Goal: Task Accomplishment & Management: Manage account settings

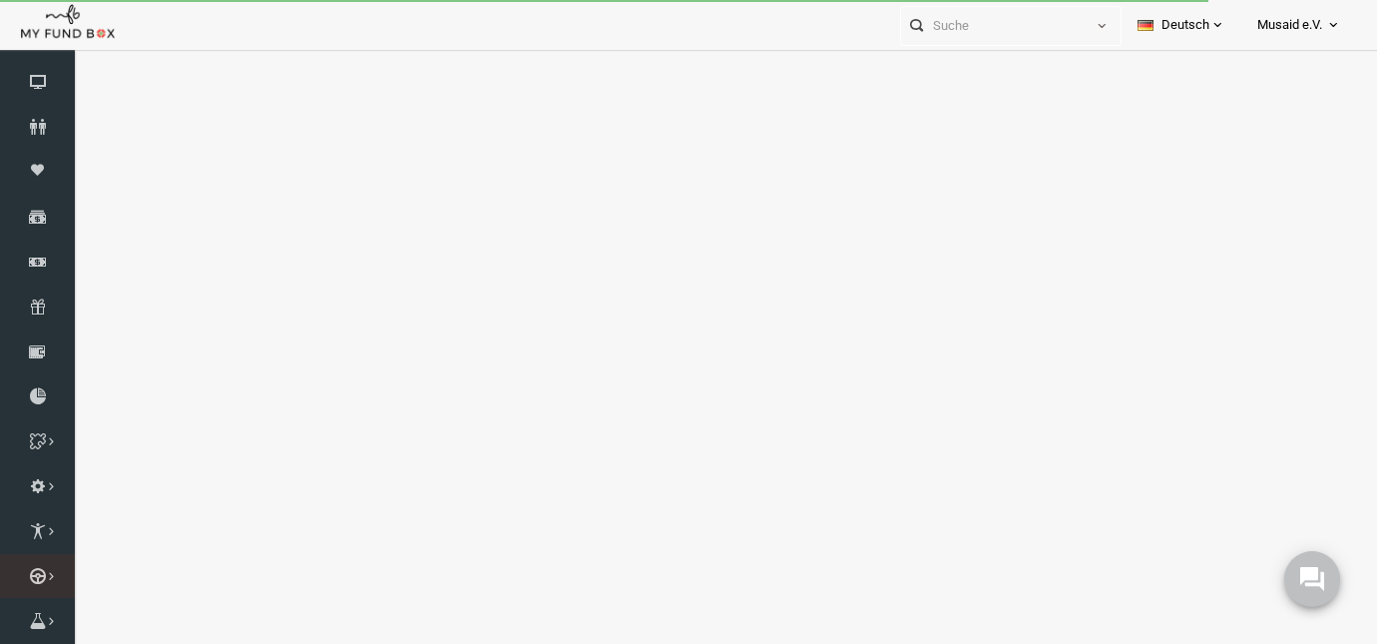
click at [0, 0] on icon at bounding box center [0, 0] width 0 height 0
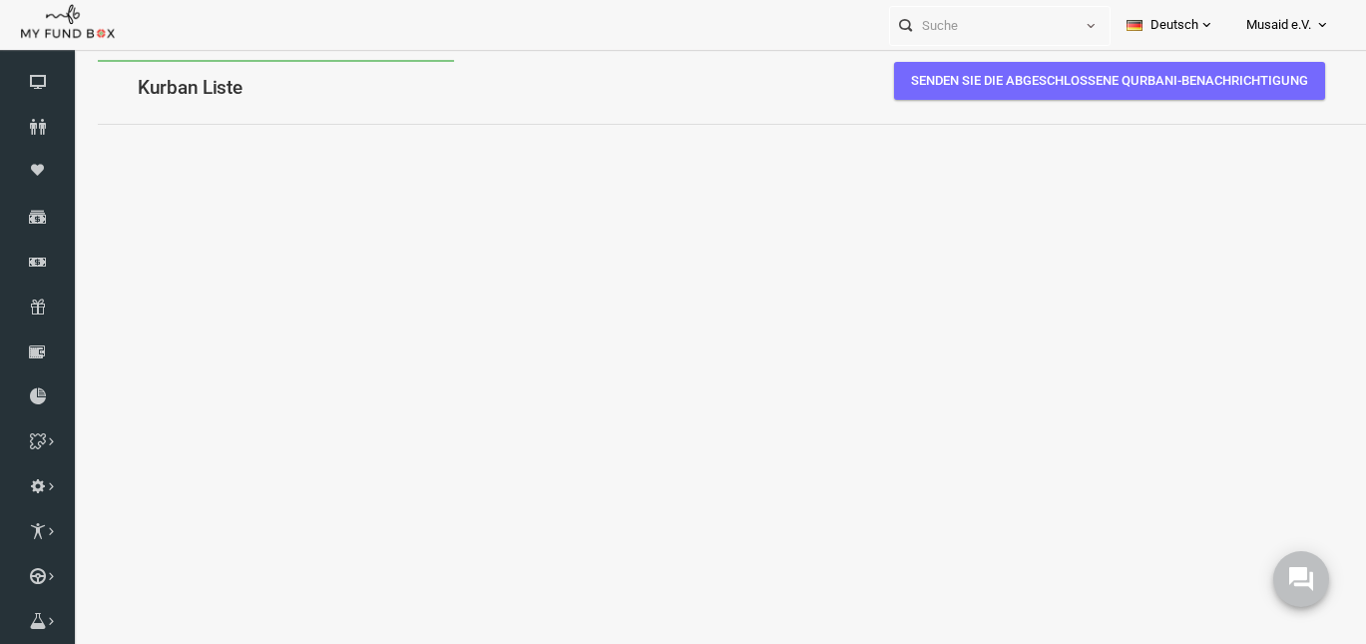
select select "100"
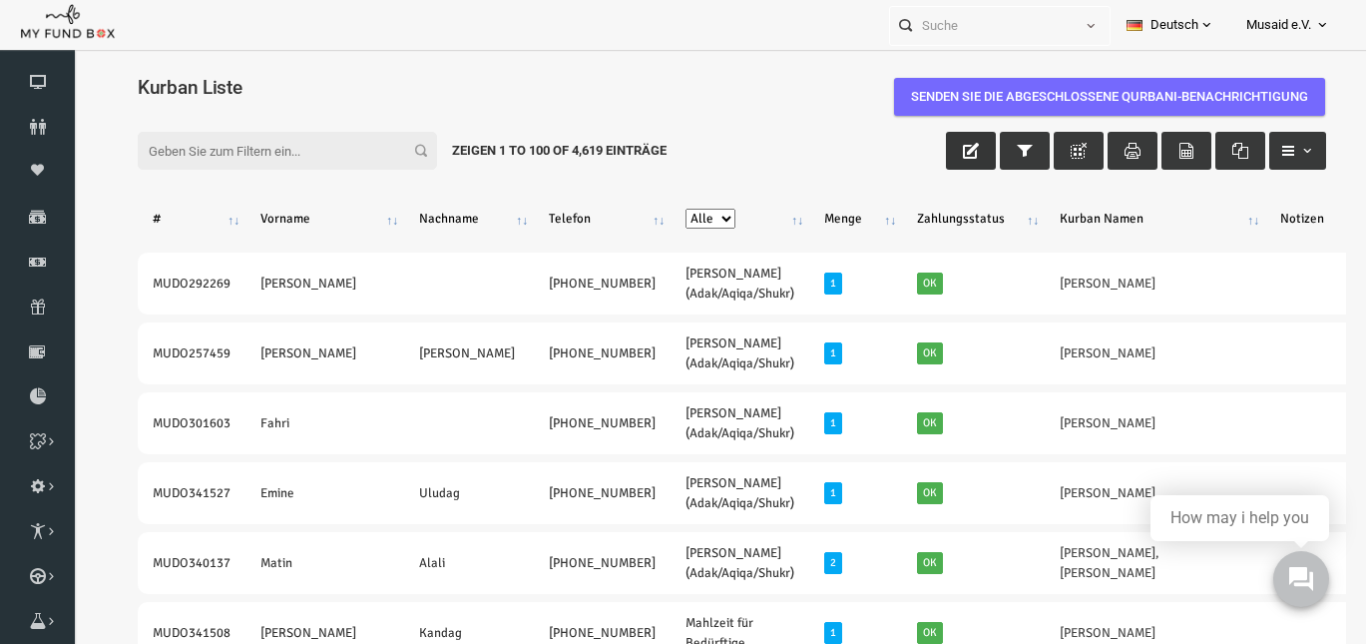
click at [937, 150] on icon "button" at bounding box center [945, 151] width 16 height 16
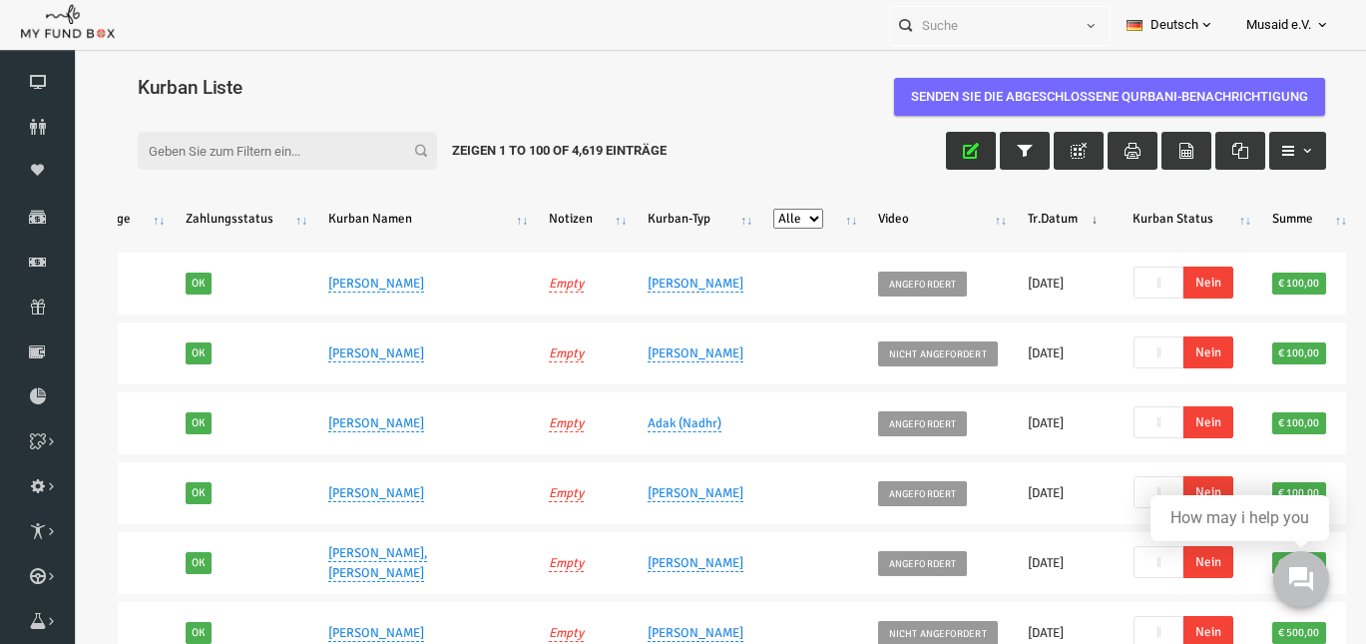
click at [1281, 21] on span "Musaid e.V." at bounding box center [1278, 25] width 65 height 35
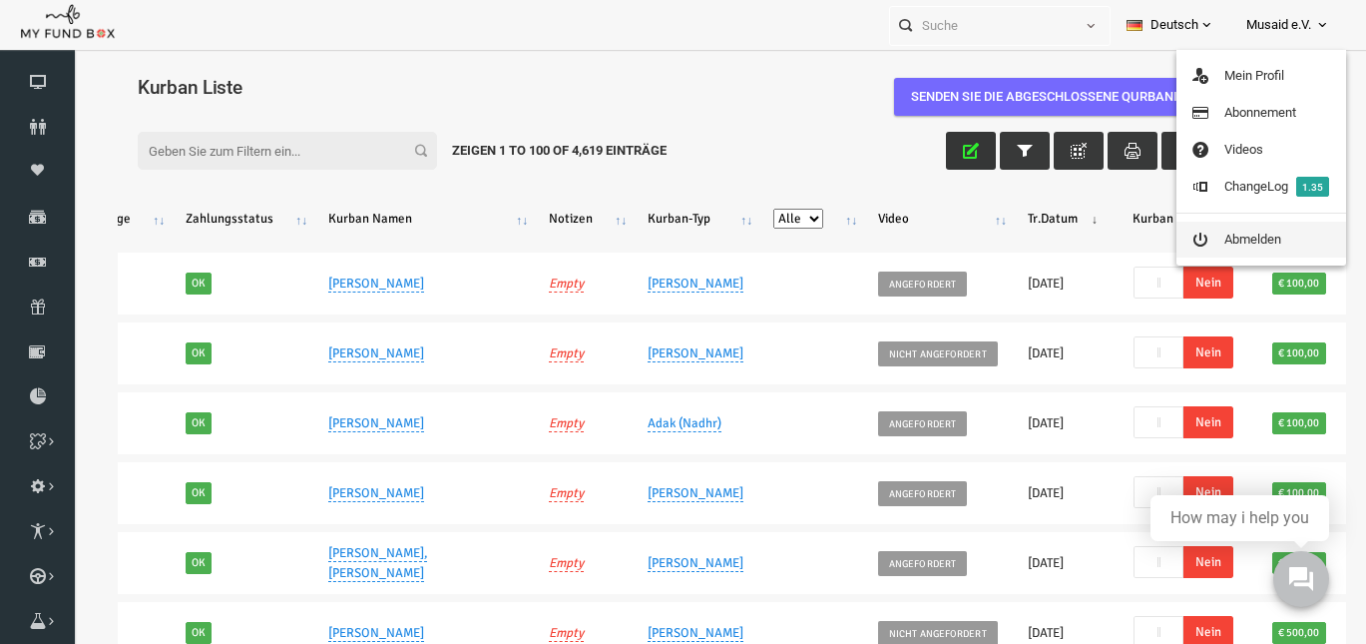
click at [1233, 238] on link "Abmelden" at bounding box center [1261, 239] width 170 height 36
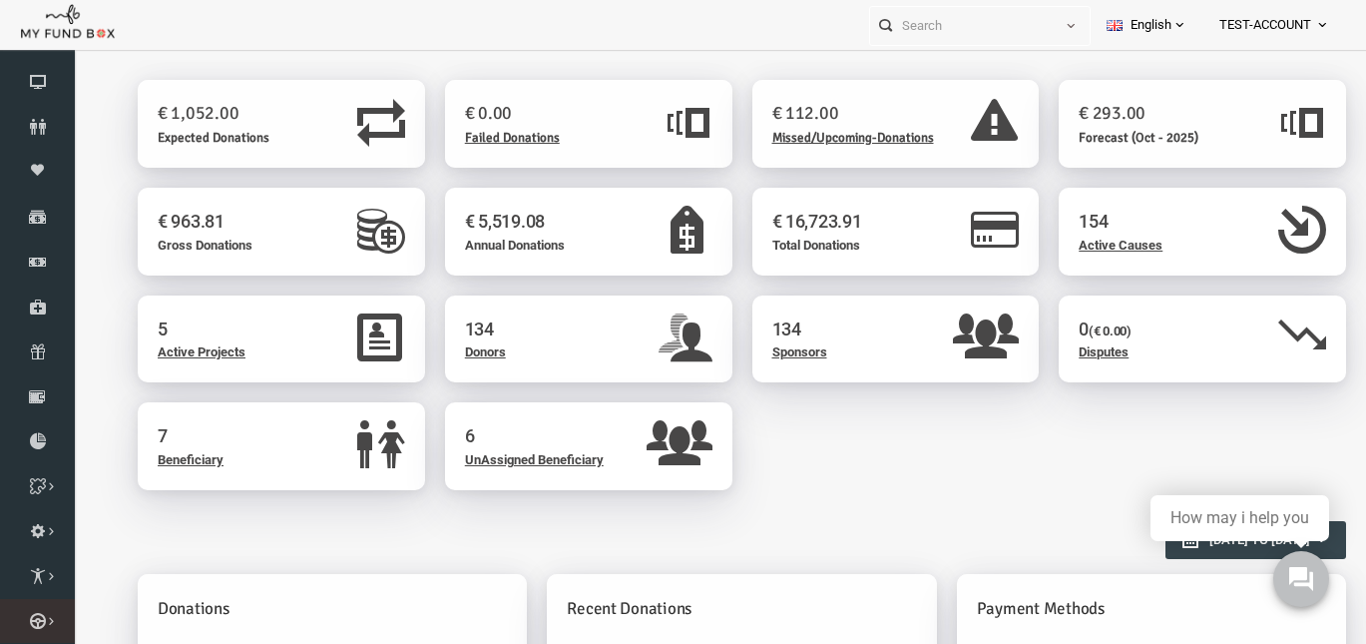
click at [0, 0] on icon at bounding box center [0, 0] width 0 height 0
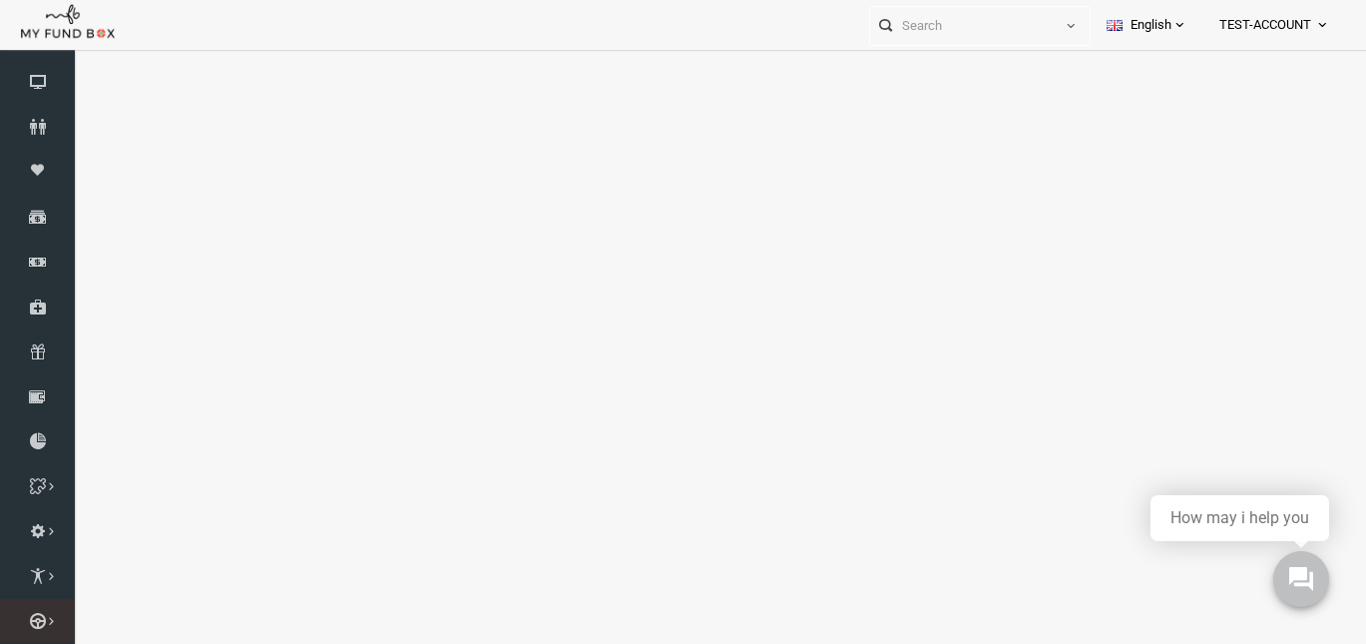
select select "100"
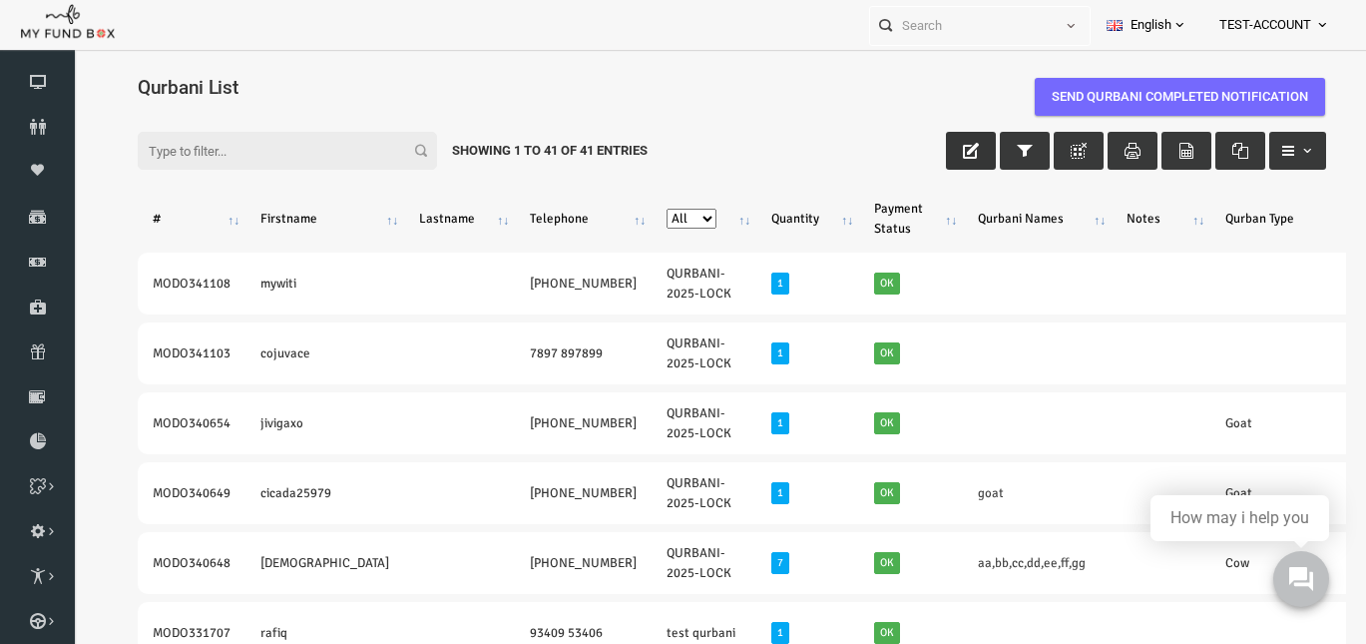
click at [937, 159] on button "button" at bounding box center [945, 151] width 50 height 38
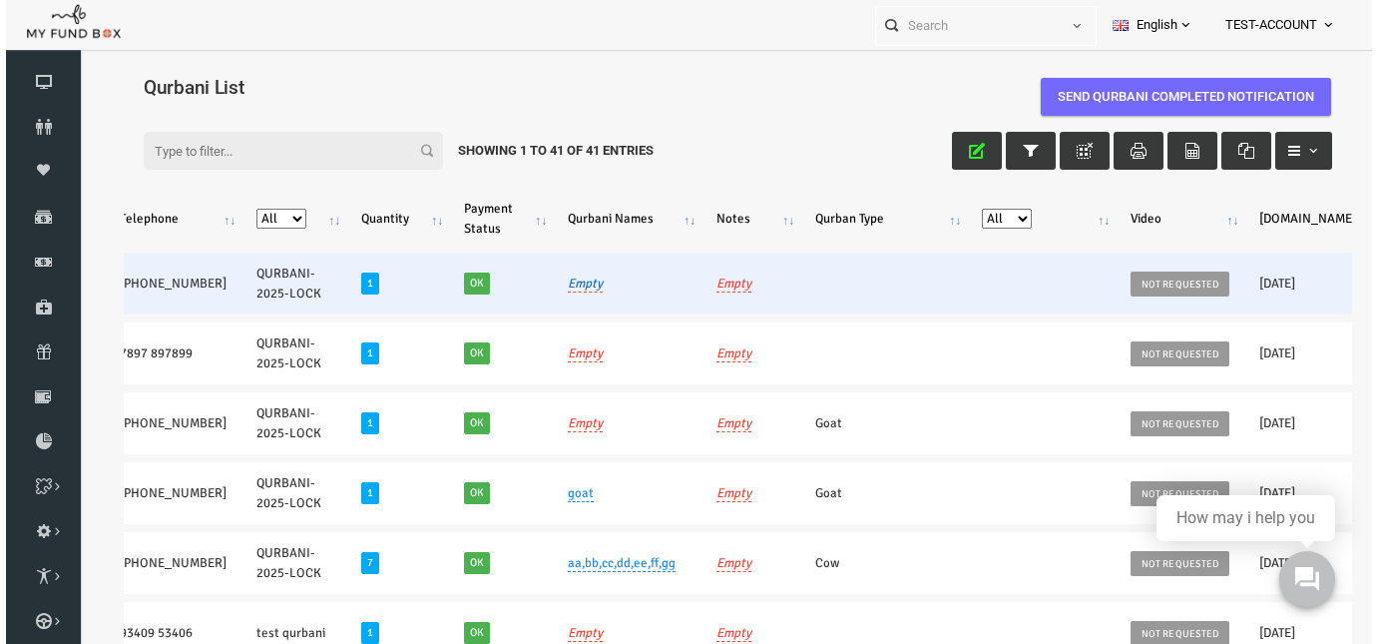
scroll to position [0, 539]
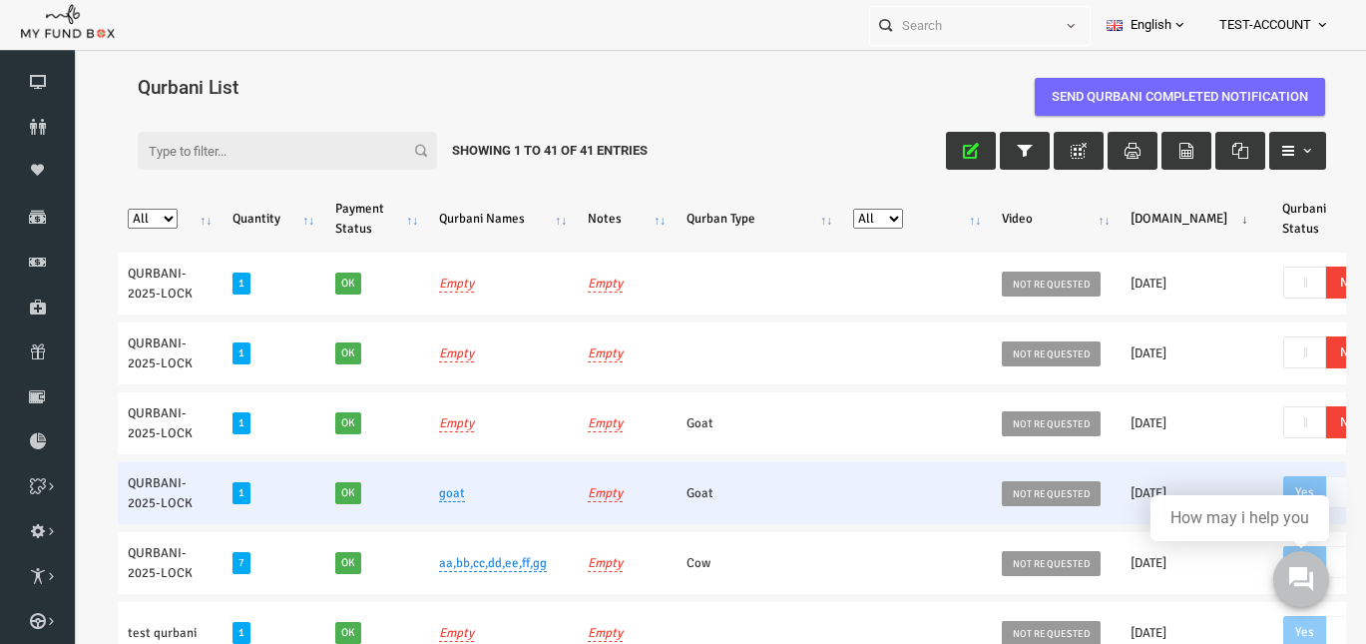
click at [1257, 498] on span "Yes" at bounding box center [1278, 492] width 43 height 32
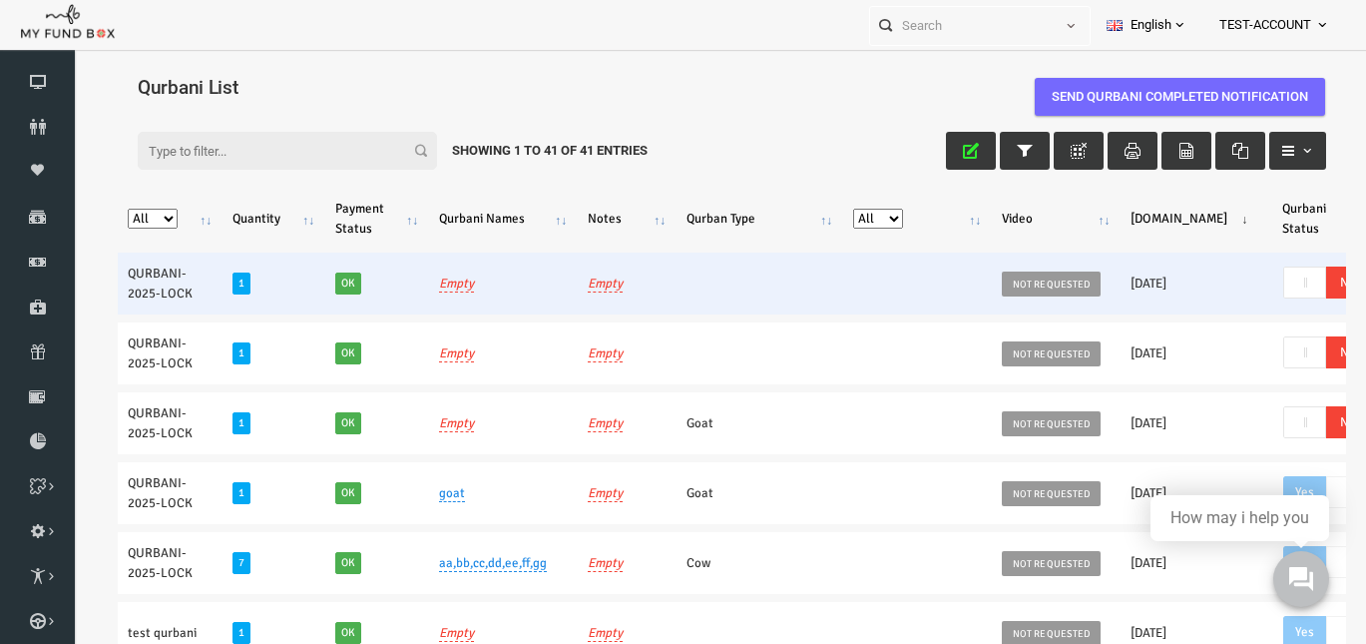
click at [1300, 294] on span "No" at bounding box center [1321, 282] width 43 height 32
click at [1300, 283] on span "No" at bounding box center [1321, 282] width 43 height 32
checkbox input "false"
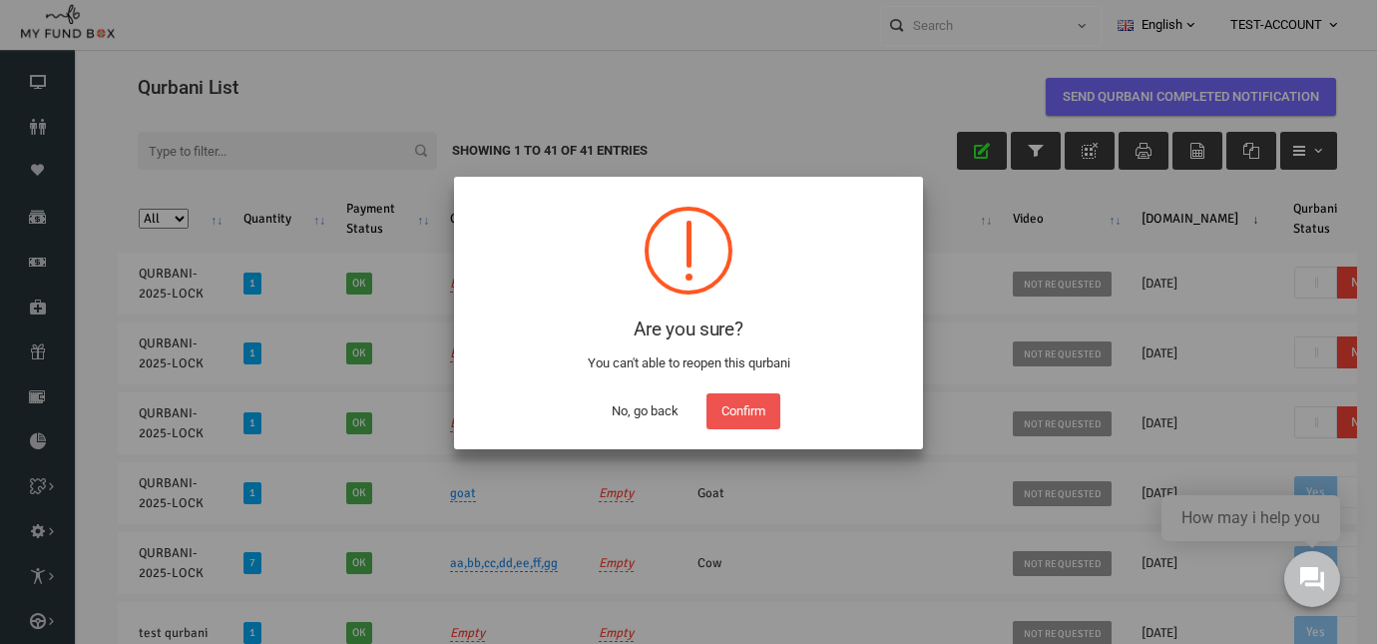
click at [643, 404] on button "No, go back" at bounding box center [645, 411] width 97 height 36
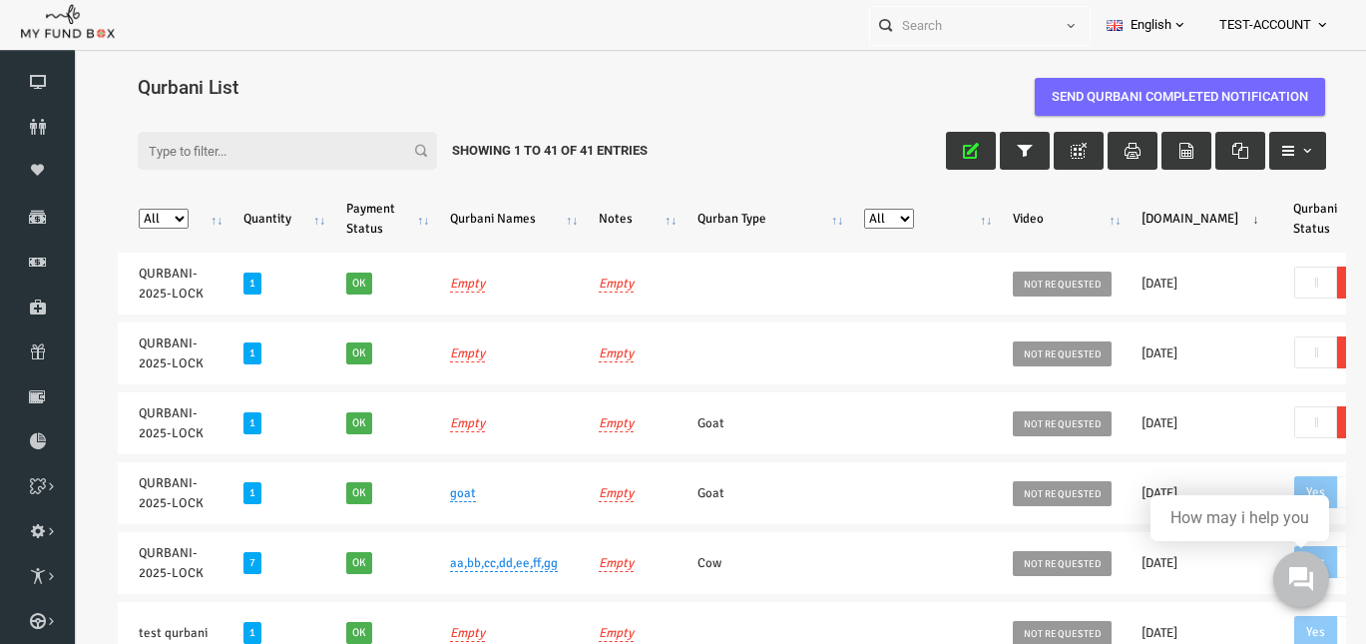
click at [1284, 36] on span "TEST-ACCOUNT" at bounding box center [1265, 25] width 92 height 35
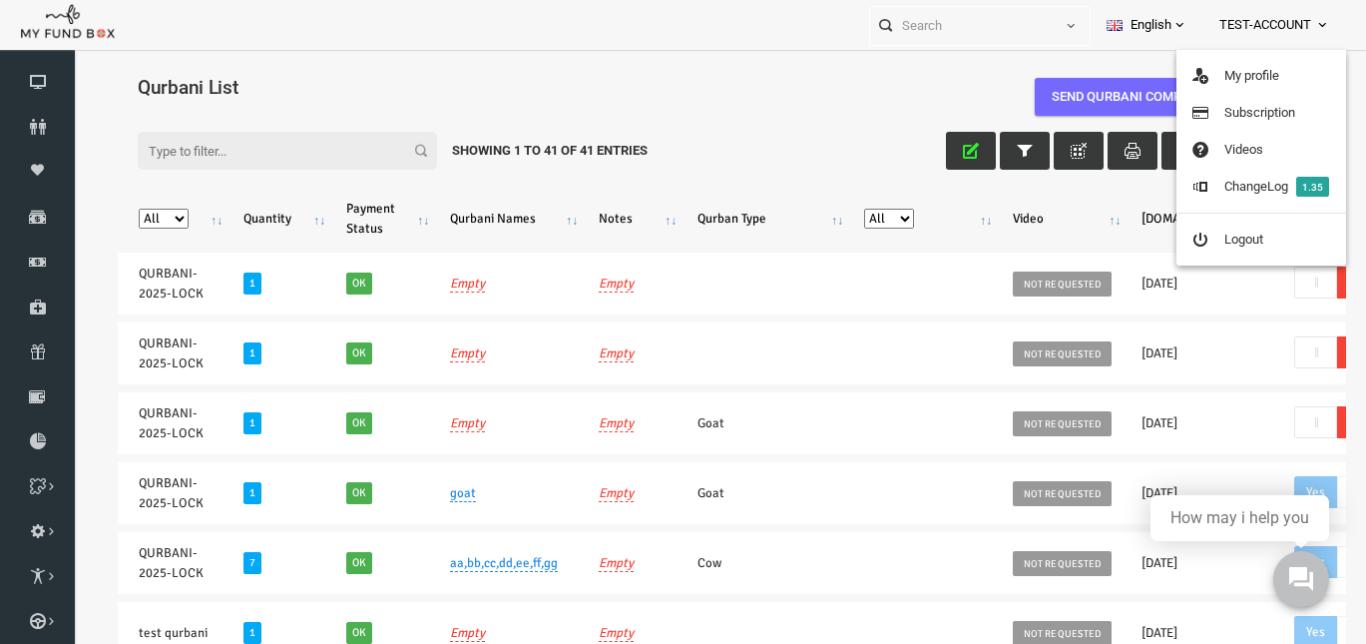
click at [803, 95] on h4 "Qurbani List" at bounding box center [716, 87] width 1208 height 29
click at [373, 85] on h4 "Qurbani List" at bounding box center [716, 87] width 1208 height 29
click at [670, 66] on div "Qurbani List" at bounding box center [706, 92] width 1228 height 64
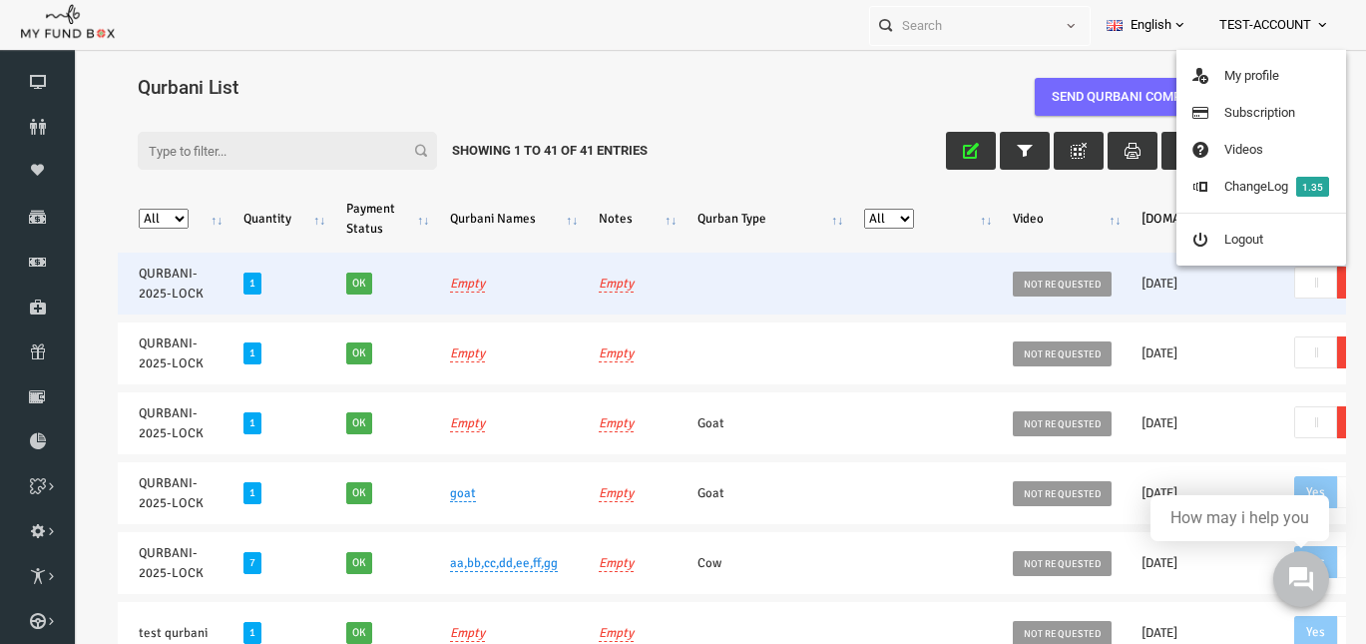
click at [992, 288] on span "Not requested" at bounding box center [1036, 284] width 89 height 20
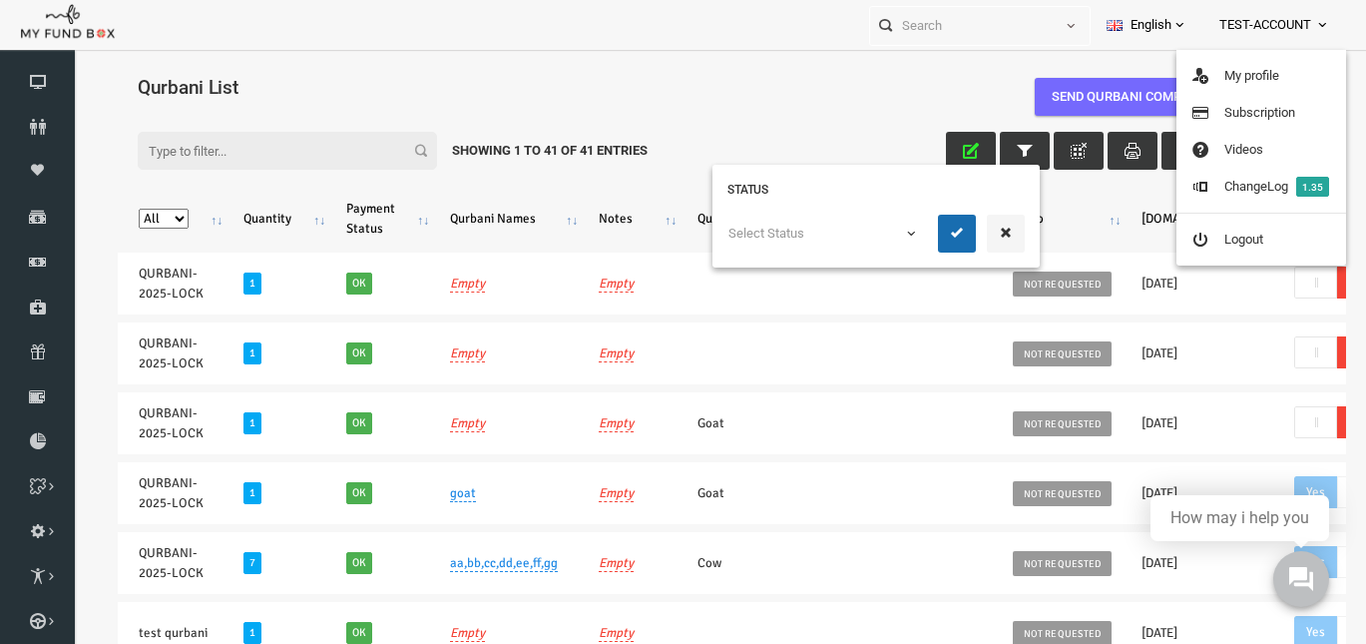
click at [776, 96] on h4 "Qurbani List" at bounding box center [716, 87] width 1208 height 29
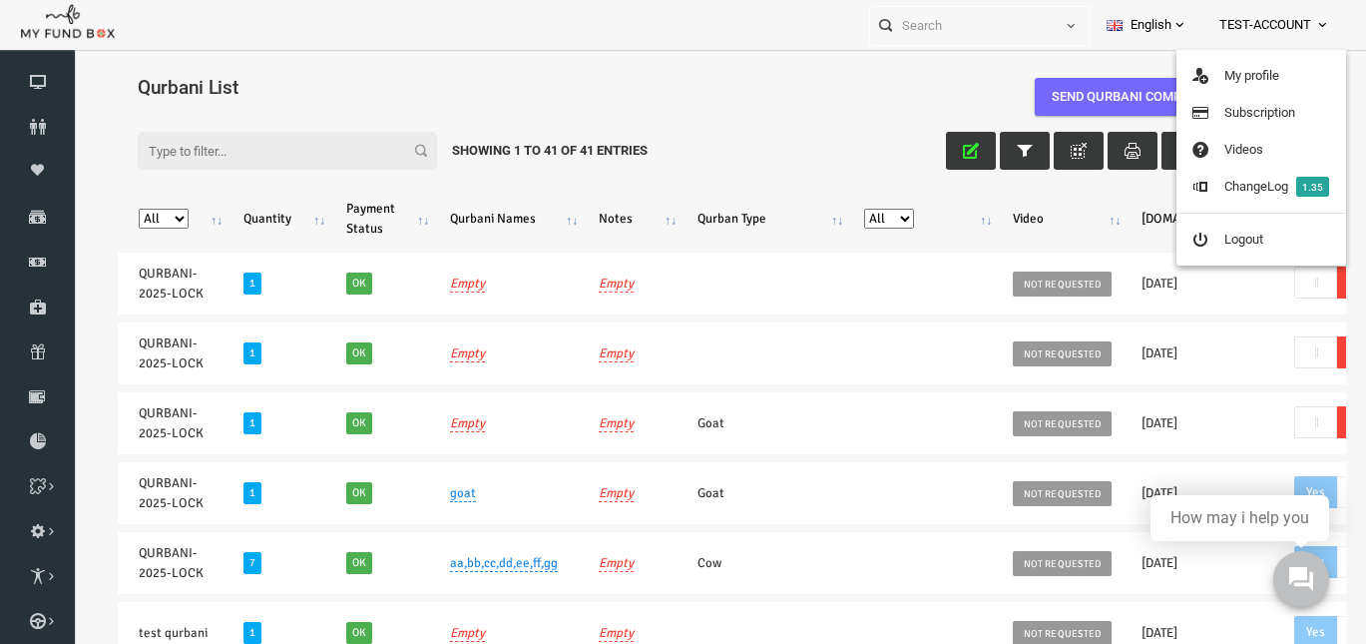
click at [653, 42] on div "Personal Contact BID Orphan GID Payment Status Partner OID Reference code Trans…" at bounding box center [673, 25] width 1346 height 50
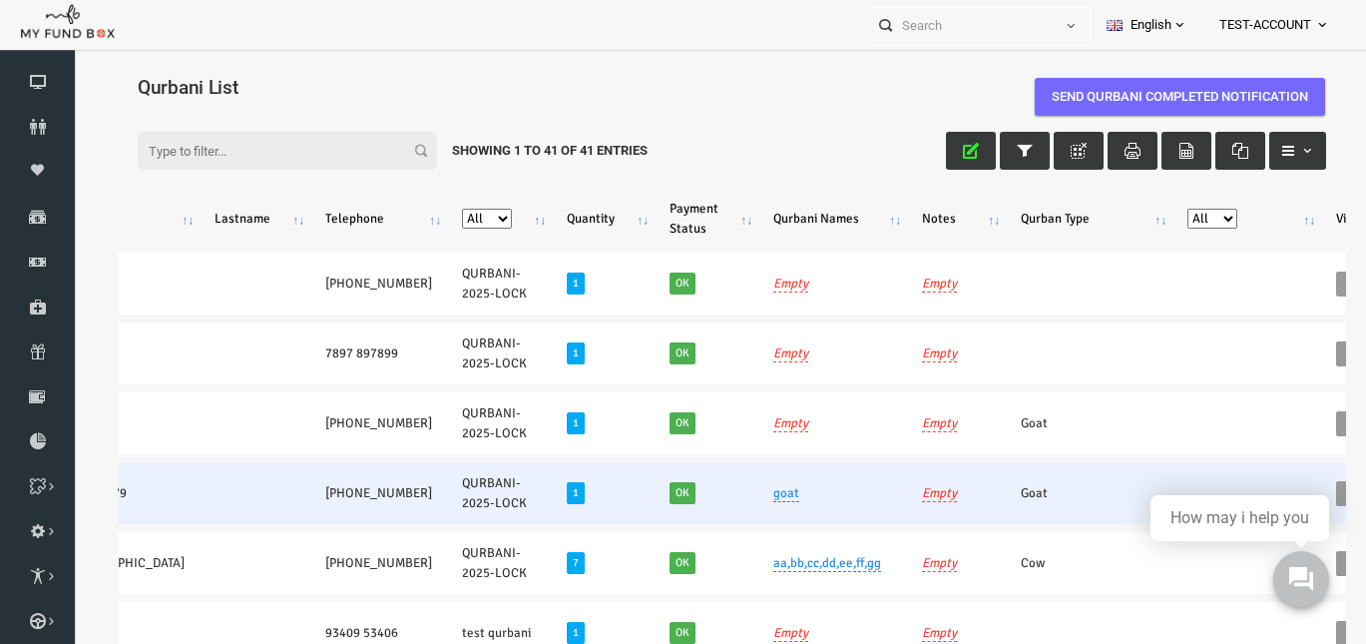
scroll to position [0, 0]
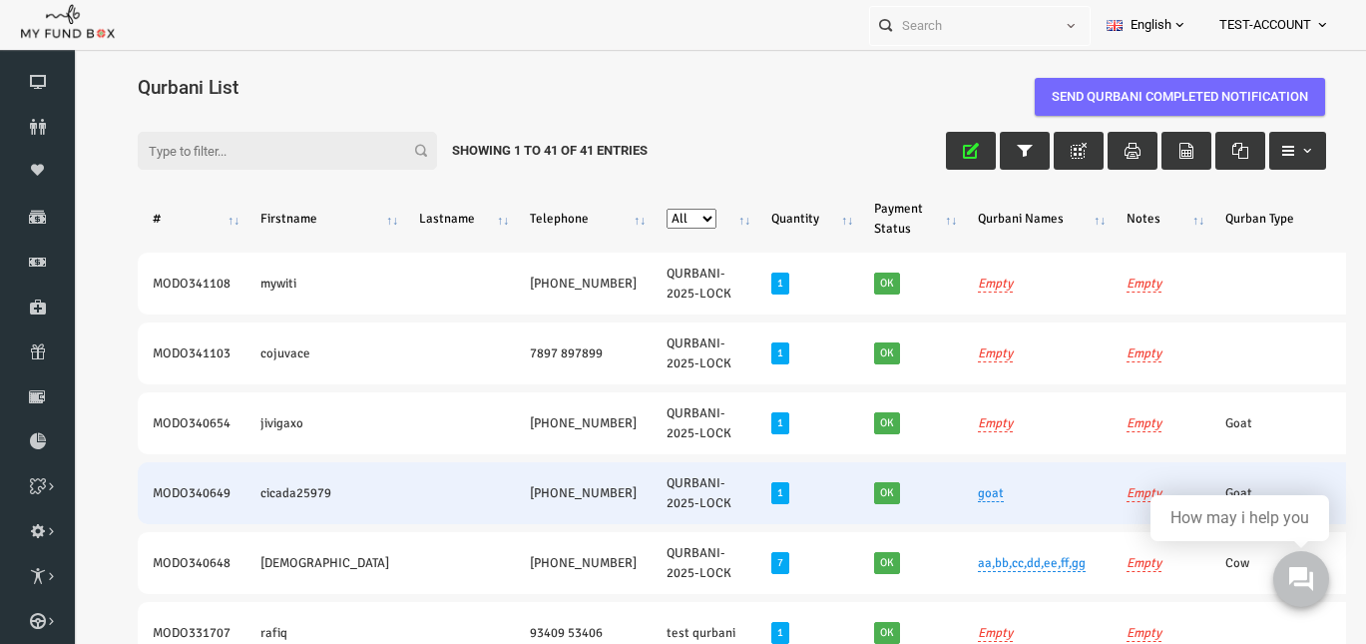
click at [264, 496] on td "cicada25979" at bounding box center [298, 493] width 159 height 62
